Goal: Information Seeking & Learning: Learn about a topic

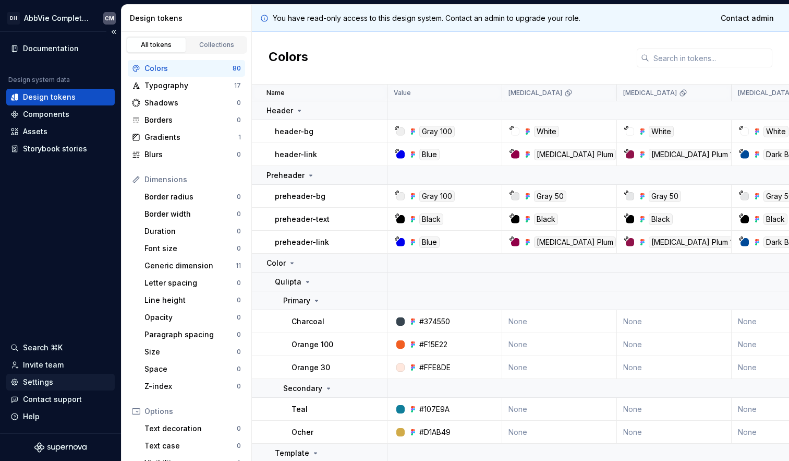
click at [39, 380] on div "Settings" at bounding box center [38, 382] width 30 height 10
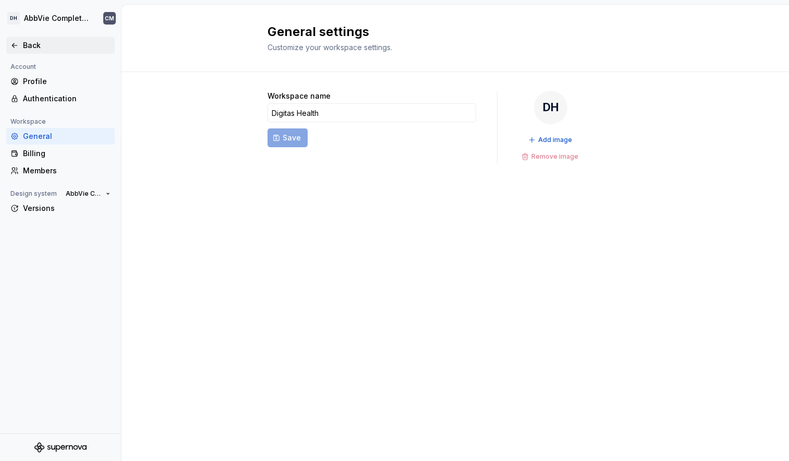
click at [15, 43] on icon at bounding box center [14, 45] width 8 height 8
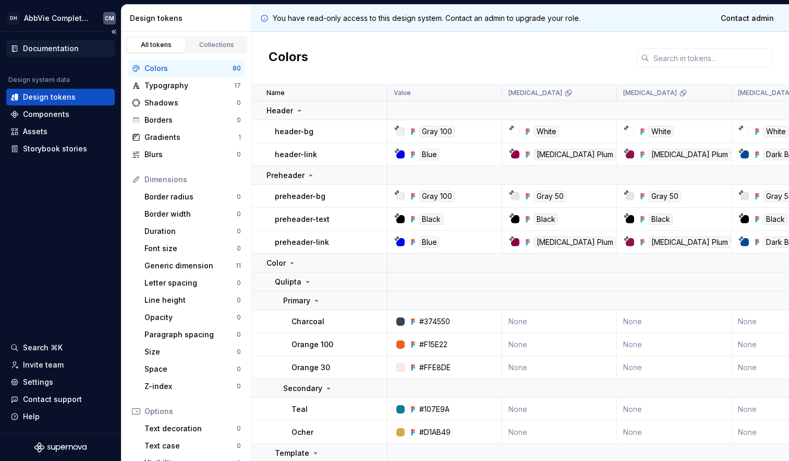
click at [49, 46] on div "Documentation" at bounding box center [51, 48] width 56 height 10
click at [92, 19] on html "DH AbbVie Complete Design System CM Documentation Design system data Design tok…" at bounding box center [394, 230] width 789 height 461
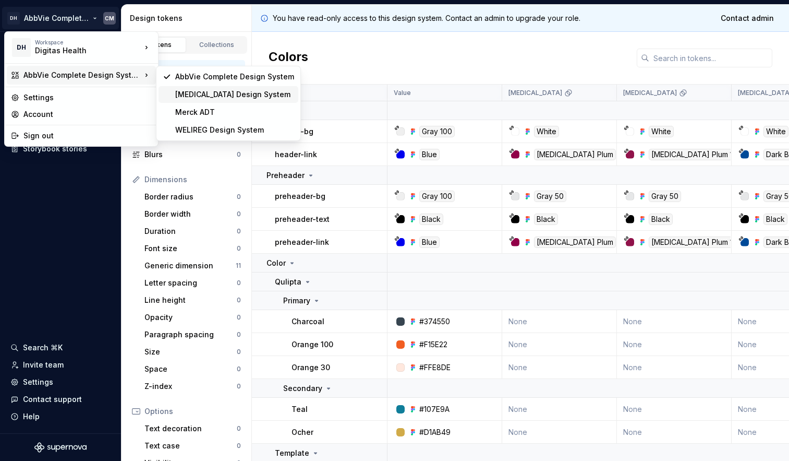
click at [232, 90] on div "[MEDICAL_DATA] Design System" at bounding box center [234, 94] width 119 height 10
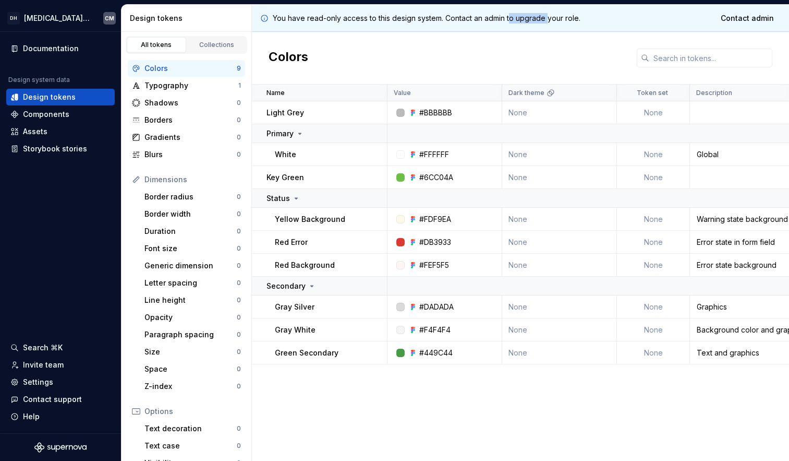
drag, startPoint x: 548, startPoint y: 18, endPoint x: 513, endPoint y: 18, distance: 34.9
click at [513, 18] on p "You have read-only access to this design system. Contact an admin to upgrade yo…" at bounding box center [427, 18] width 308 height 10
click at [23, 416] on div "Help" at bounding box center [31, 416] width 17 height 10
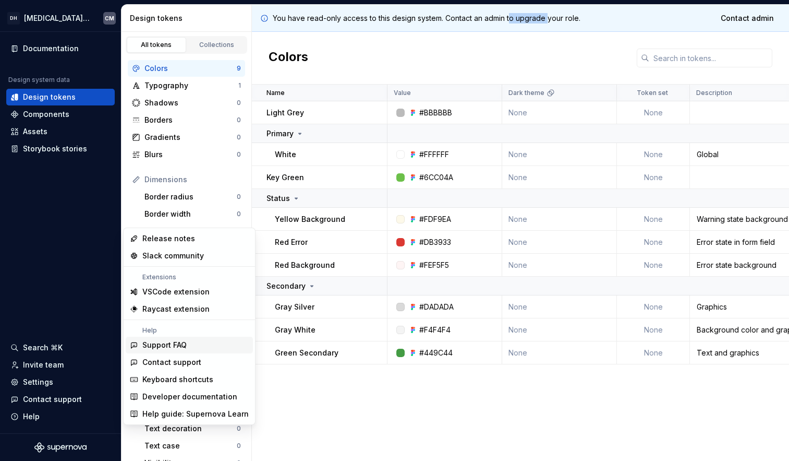
click at [193, 346] on div "Support FAQ" at bounding box center [195, 345] width 106 height 10
